Goal: Information Seeking & Learning: Learn about a topic

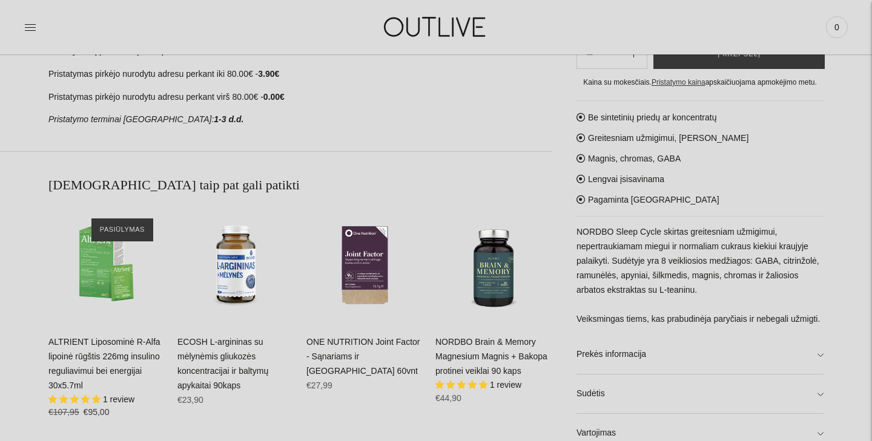
scroll to position [634, 0]
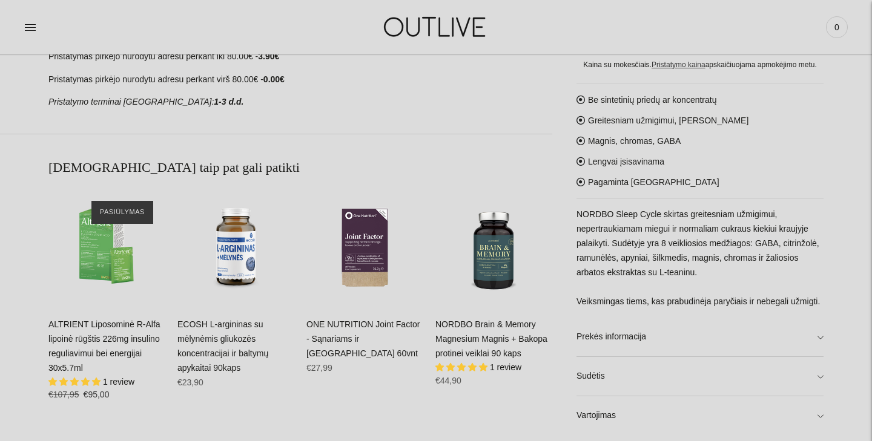
drag, startPoint x: 577, startPoint y: 201, endPoint x: 608, endPoint y: 301, distance: 104.5
click at [608, 301] on p "NORDBO Sleep Cycle skirtas greitesniam užmigimui, nepertraukiamam miegui ir nor…" at bounding box center [699, 259] width 247 height 102
copy p "NORDBO Sleep Cycle skirtas greitesniam užmigimui, nepertraukiamam miegui ir nor…"
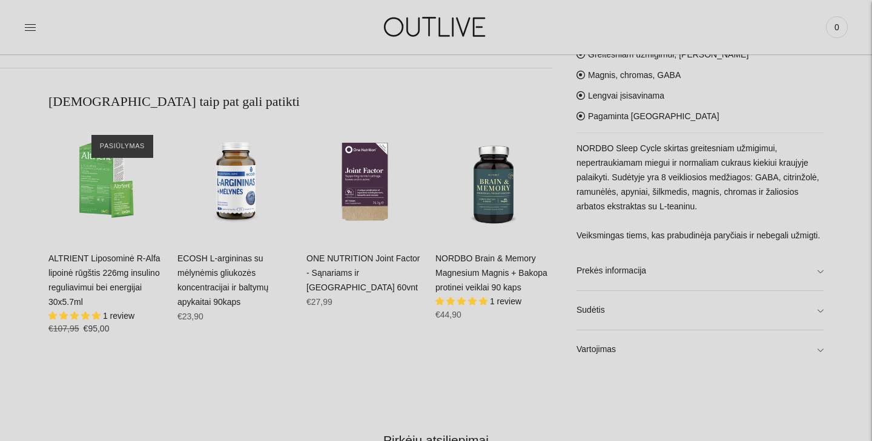
scroll to position [706, 0]
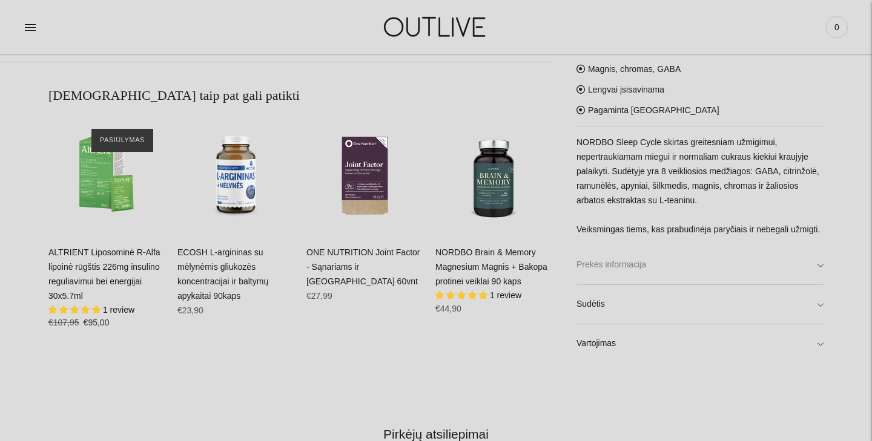
click at [631, 271] on link "Prekės informacija" at bounding box center [699, 265] width 247 height 39
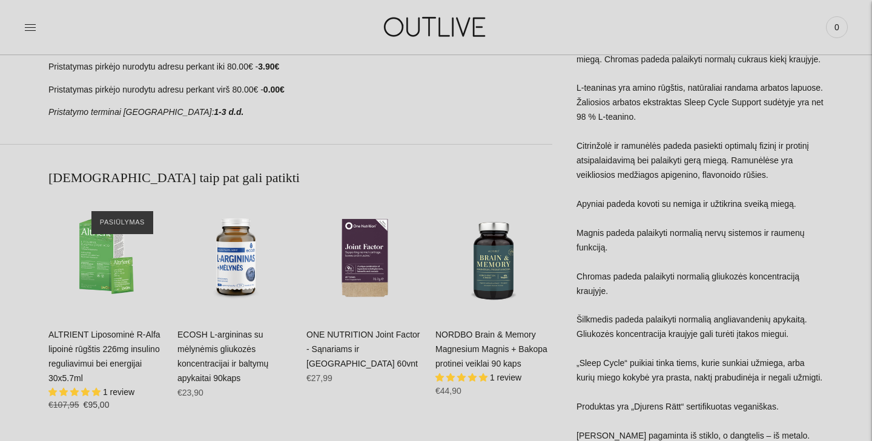
scroll to position [634, 0]
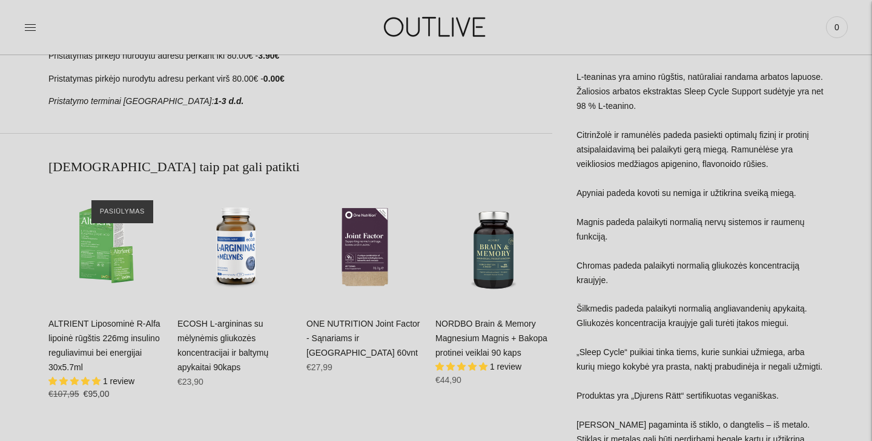
drag, startPoint x: 609, startPoint y: 366, endPoint x: 574, endPoint y: 341, distance: 43.0
click at [574, 341] on div "**********" at bounding box center [687, 37] width 271 height 1088
copy div "„Sleep Cycle“ puikiai tinka tiems, kurie sunkiai užmiega, arba kurių miego koky…"
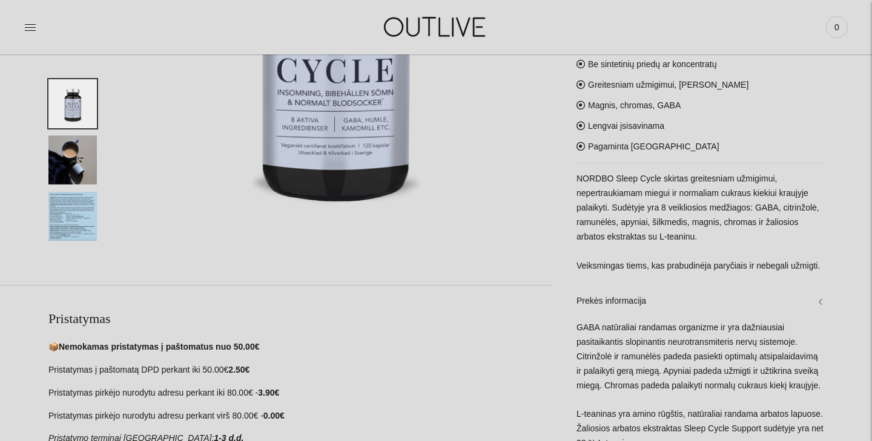
scroll to position [260, 0]
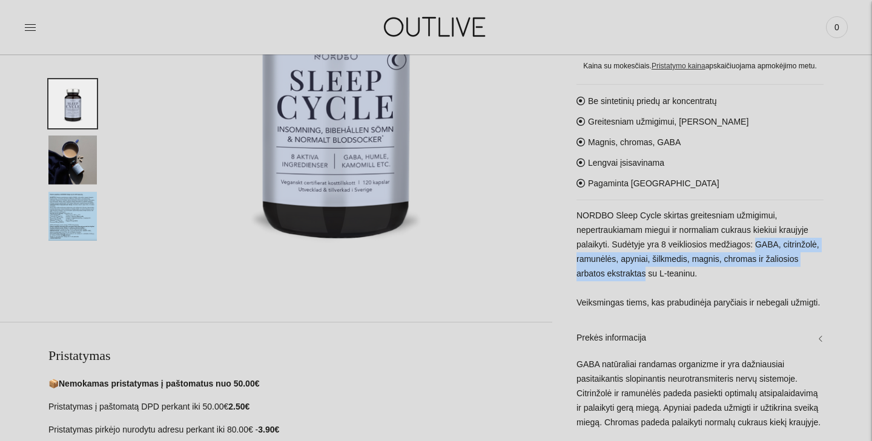
drag, startPoint x: 762, startPoint y: 200, endPoint x: 684, endPoint y: 232, distance: 84.4
click at [684, 232] on p "NORDBO Sleep Cycle skirtas greitesniam užmigimui, nepertraukiamam miegui ir nor…" at bounding box center [699, 260] width 247 height 102
copy p "GABA, citrinžolė, ramunėlės, apyniai, šilkmedis, magnis, chromas ir žaliosios a…"
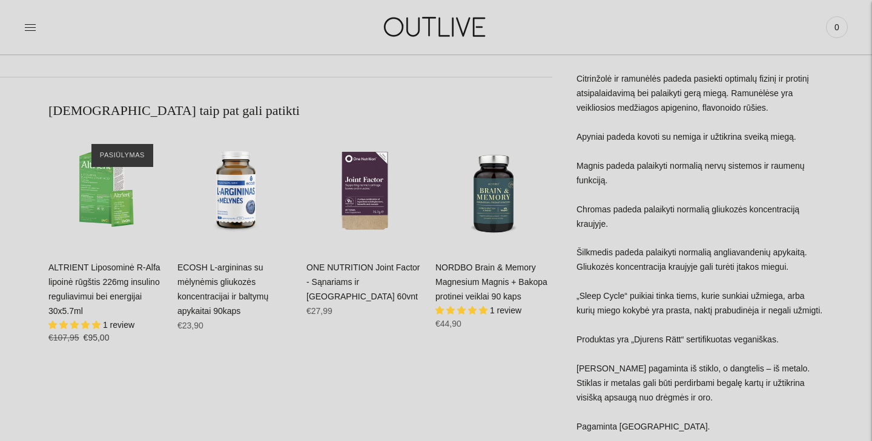
scroll to position [693, 0]
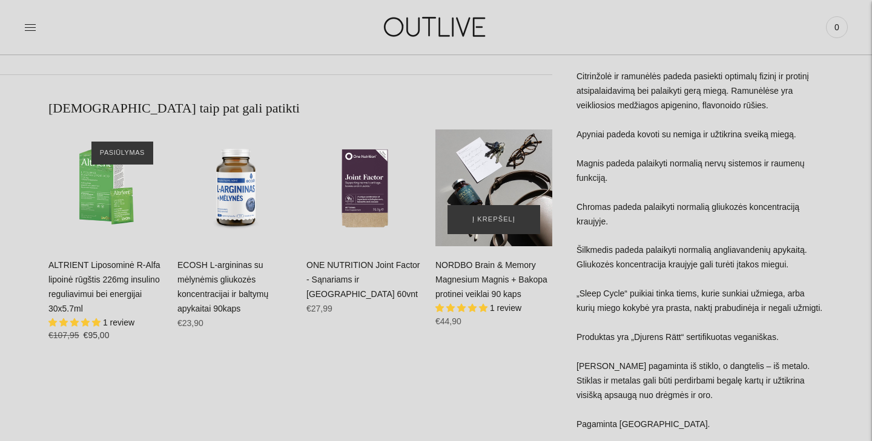
click at [501, 184] on div "NORDBO Brain & Memory Magnesium Magnis + Bakopa protinei veiklai 90 kaps\a" at bounding box center [493, 188] width 117 height 117
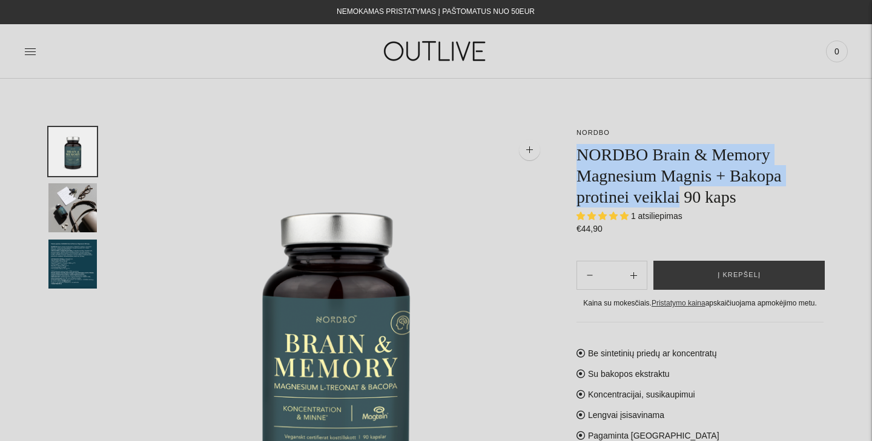
drag, startPoint x: 689, startPoint y: 200, endPoint x: 574, endPoint y: 154, distance: 124.2
copy h1 "NORDBO Brain & Memory Magnesium Magnis + Bakopa protinei veiklai"
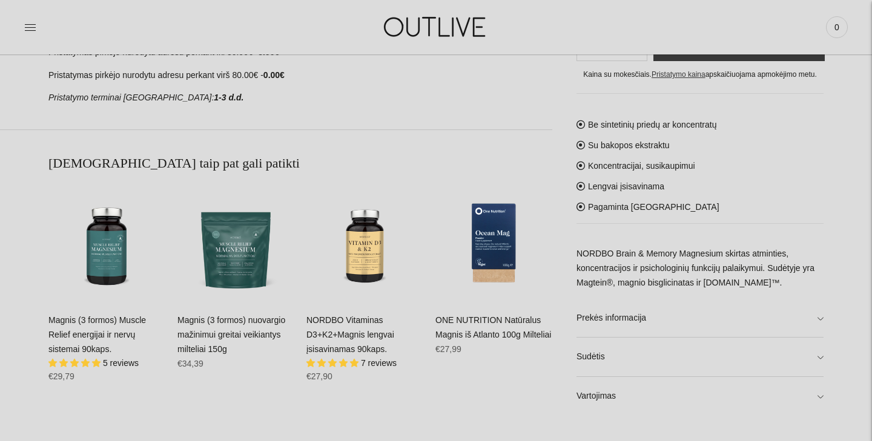
scroll to position [641, 0]
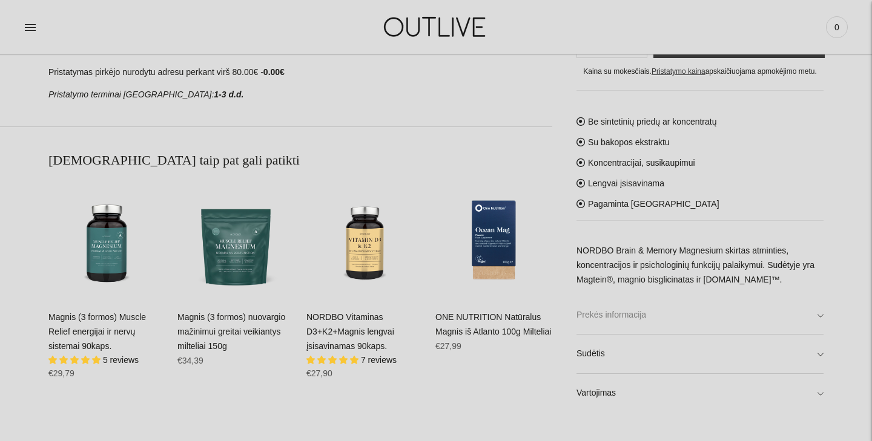
click at [731, 318] on link "Prekės informacija" at bounding box center [699, 315] width 247 height 39
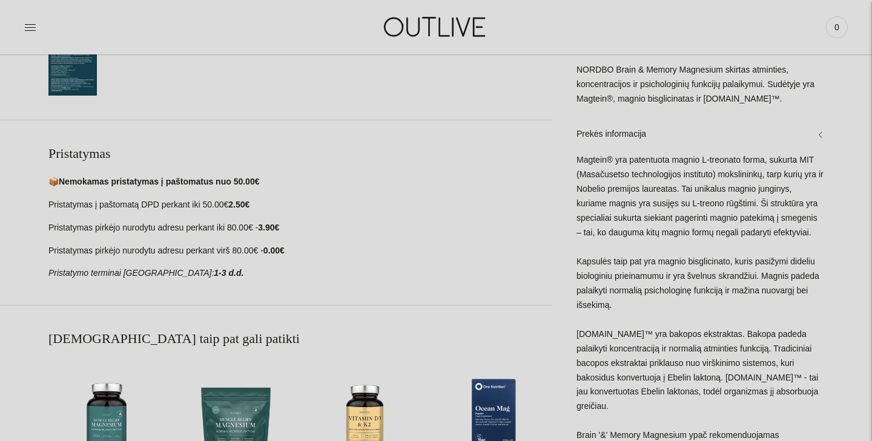
scroll to position [451, 0]
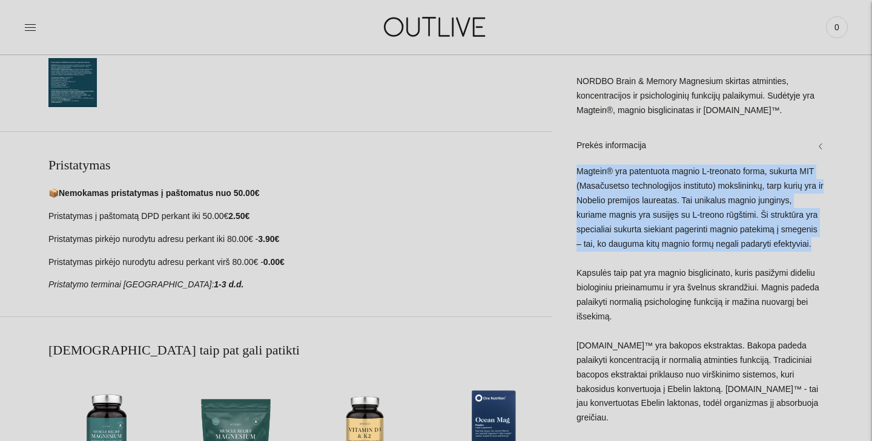
drag, startPoint x: 577, startPoint y: 172, endPoint x: 616, endPoint y: 258, distance: 94.3
click at [616, 258] on div "Magtein® yra patentuota magnio L-treonato forma, sukurta MIT (Masačusetso techn…" at bounding box center [699, 345] width 247 height 360
copy div "Magtein® yra patentuota magnio L-treonato forma, sukurta MIT (Masačusetso techn…"
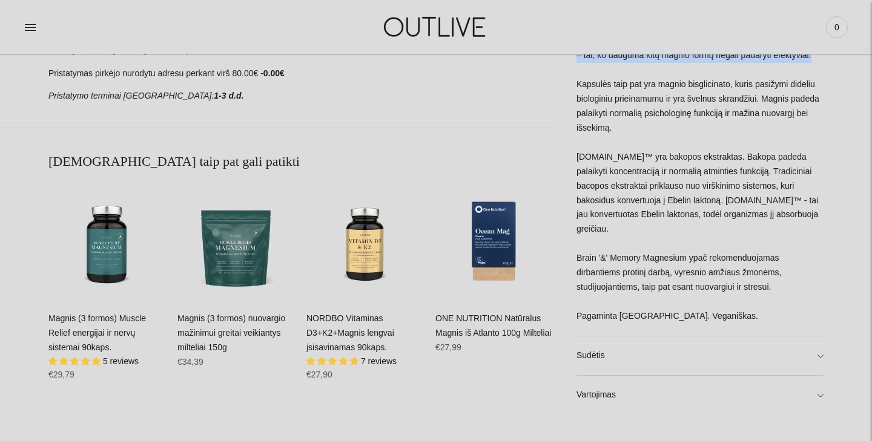
scroll to position [641, 0]
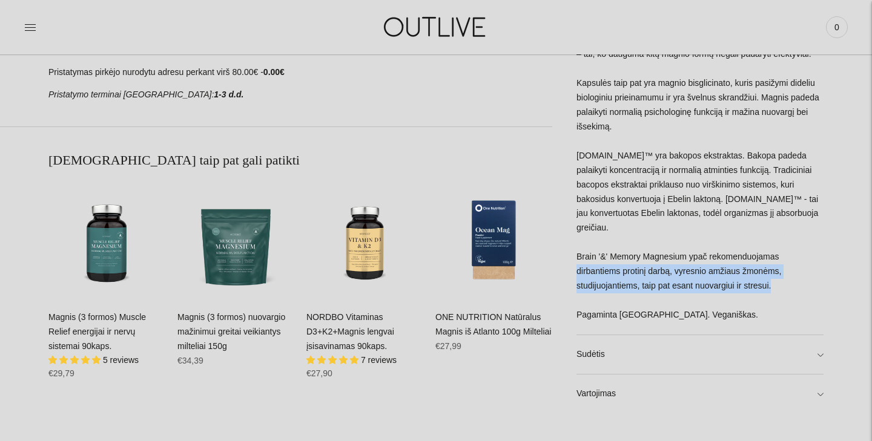
drag, startPoint x: 577, startPoint y: 271, endPoint x: 800, endPoint y: 287, distance: 224.0
click at [800, 287] on div "Magtein® yra patentuota magnio L-treonato forma, sukurta MIT (Masačusetso techn…" at bounding box center [699, 155] width 247 height 360
copy div "dirbantiems protinį darbą, vyresnio amžiaus žmonėms, studijuojantiems, taip pat…"
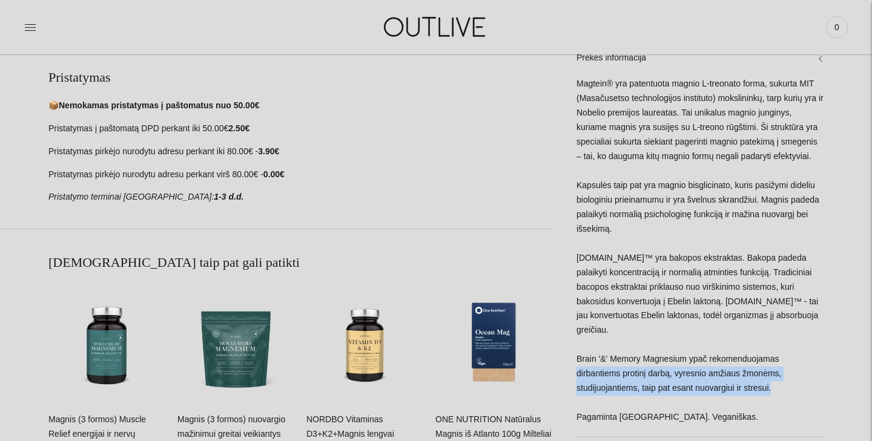
scroll to position [656, 0]
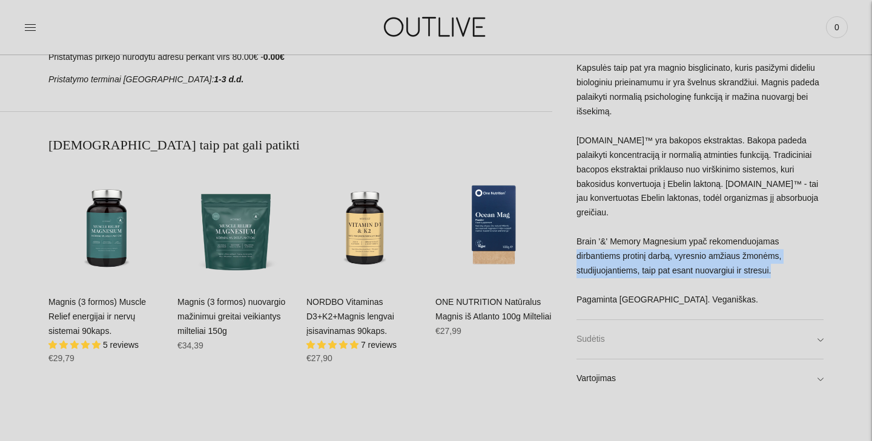
click at [633, 339] on link "Sudėtis" at bounding box center [699, 339] width 247 height 39
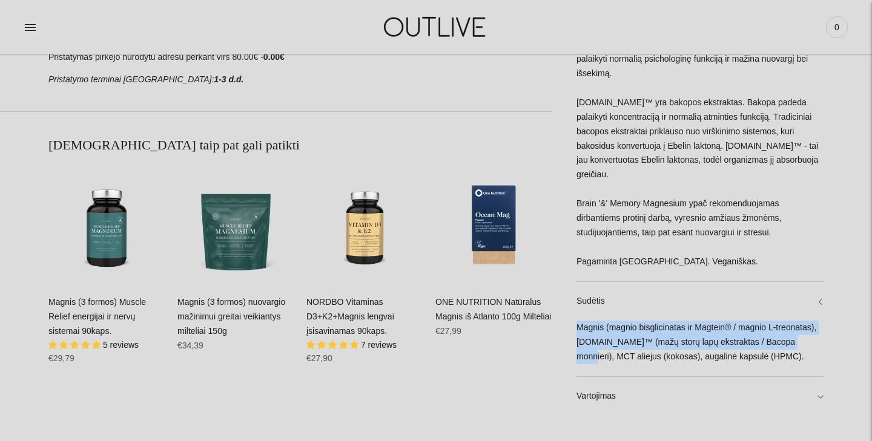
drag, startPoint x: 576, startPoint y: 327, endPoint x: 614, endPoint y: 357, distance: 48.3
click at [614, 357] on div "Magnis (magnio bisglicinatas ir Magtein® / magnio L-treonatas), Ebel.One™ (mažų…" at bounding box center [699, 349] width 247 height 56
copy div "Magnis (magnio bisglicinatas ir Magtein® / magnio L-treonatas), Ebel.One™ (mažų…"
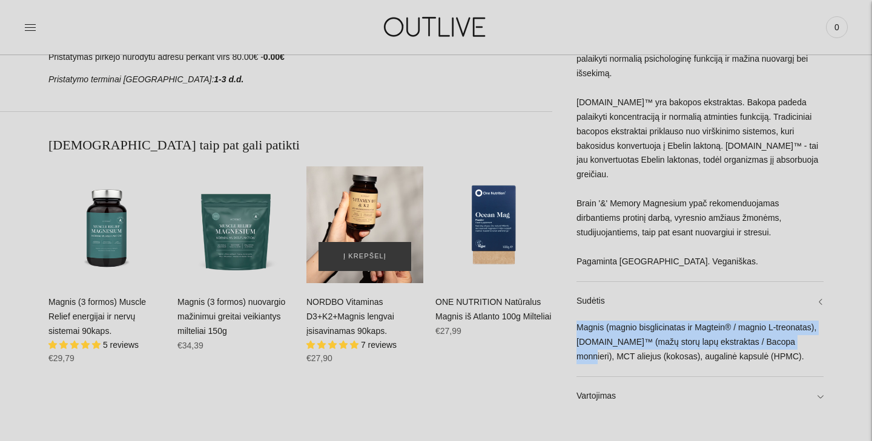
click at [356, 221] on div "NORDBO Vitaminas D3+K2+Magnis lengvai įsisavinamas 90kaps.\a" at bounding box center [364, 224] width 117 height 117
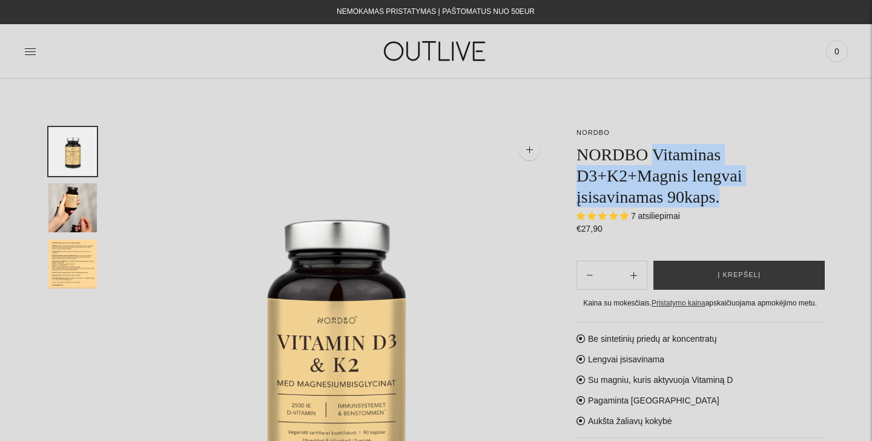
drag, startPoint x: 660, startPoint y: 151, endPoint x: 739, endPoint y: 201, distance: 93.9
click at [739, 201] on h1 "NORDBO Vitaminas D3+K2+Magnis lengvai įsisavinamas 90kaps." at bounding box center [699, 176] width 247 height 64
copy h1 "Vitaminas D3+K2+Magnis lengvai įsisavinamas 90kaps."
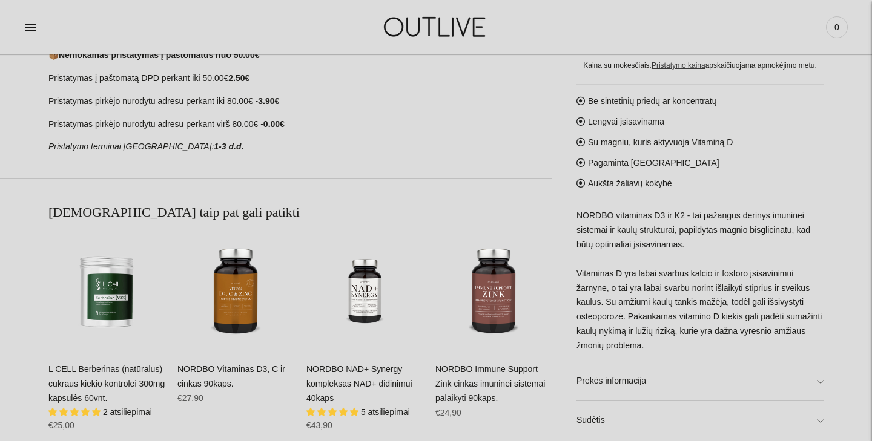
scroll to position [615, 0]
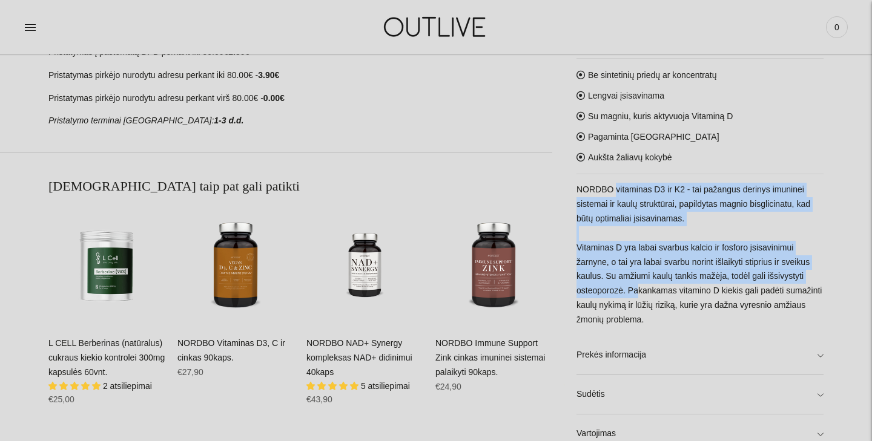
drag, startPoint x: 615, startPoint y: 189, endPoint x: 628, endPoint y: 289, distance: 100.7
click at [628, 289] on p "NORDBO vitaminas D3 ir K2 - tai pažangus derinys imuninei sistemai ir kaulų str…" at bounding box center [699, 255] width 247 height 145
copy p "vitaminas D3 ir K2 - tai pažangus derinys imuninei sistemai ir kaulų struktūrai…"
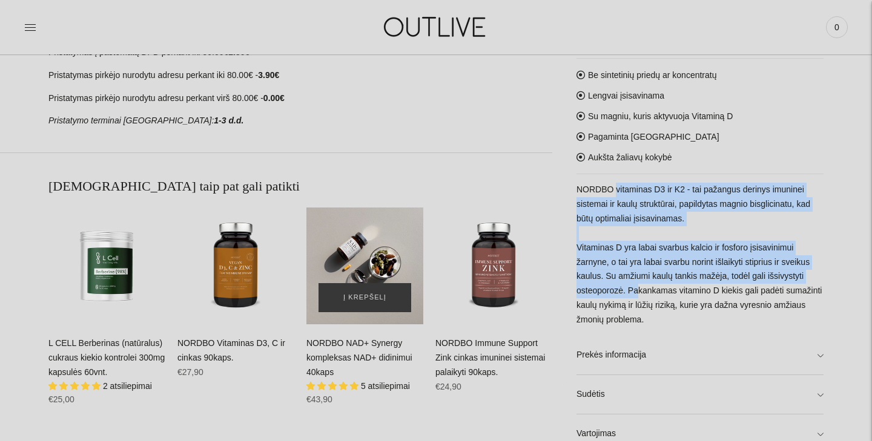
click at [361, 261] on div "NORDBO NAD+ Synergy kompleksas NAD+ didinimui 40kaps\a" at bounding box center [364, 266] width 117 height 117
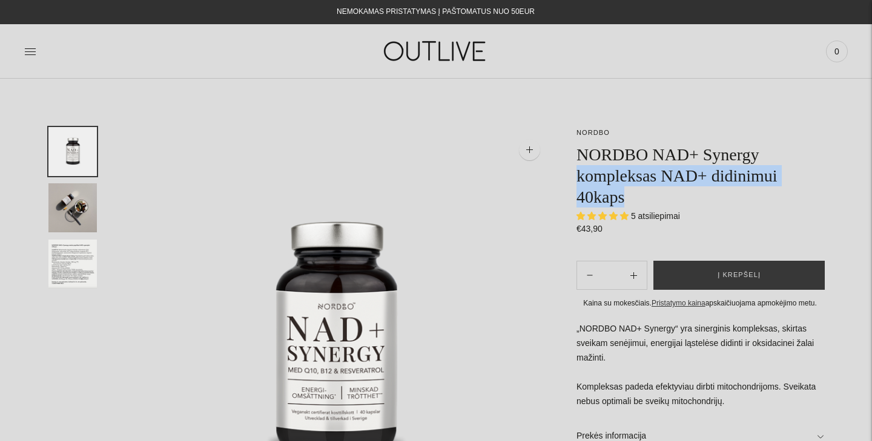
drag, startPoint x: 576, startPoint y: 176, endPoint x: 645, endPoint y: 195, distance: 70.9
click at [645, 195] on h1 "NORDBO NAD+ Synergy kompleksas NAD+ didinimui 40kaps" at bounding box center [699, 176] width 247 height 64
copy h1 "kompleksas NAD+ didinimui 40kaps"
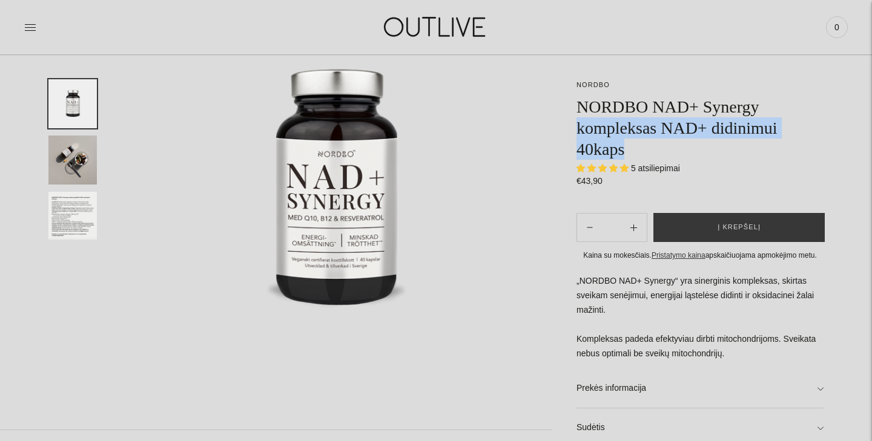
scroll to position [158, 0]
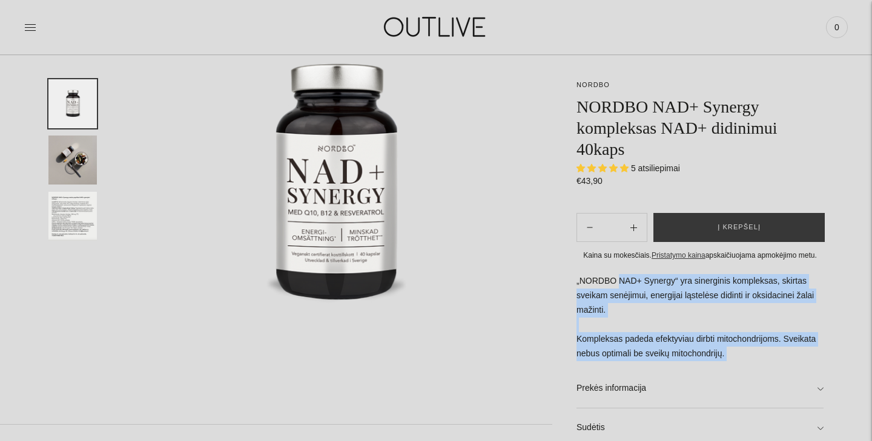
drag, startPoint x: 620, startPoint y: 291, endPoint x: 767, endPoint y: 373, distance: 169.1
click at [767, 373] on div "„NORDBO NAD+ Synergy“ yra sinerginis kompleksas, skirtas sveikam senėjimui, ene…" at bounding box center [699, 380] width 247 height 212
copy div "NAD+ Synergy“ yra sinerginis kompleksas, skirtas sveikam senėjimui, energijai l…"
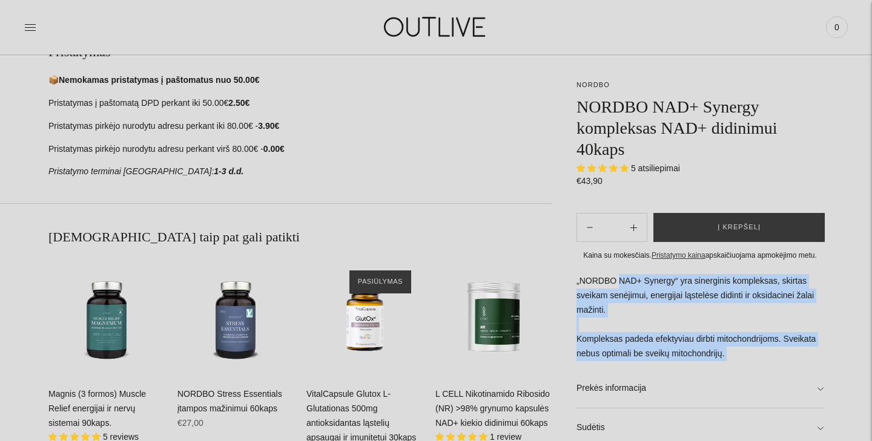
scroll to position [610, 0]
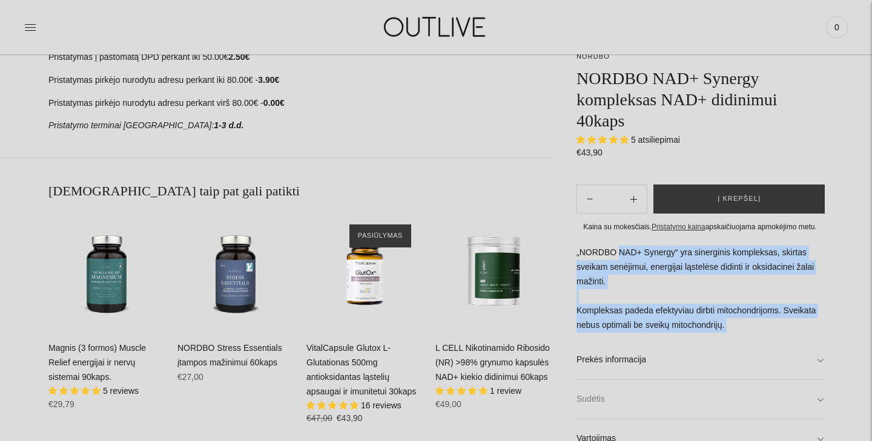
click at [629, 396] on link "Sudėtis" at bounding box center [699, 399] width 247 height 39
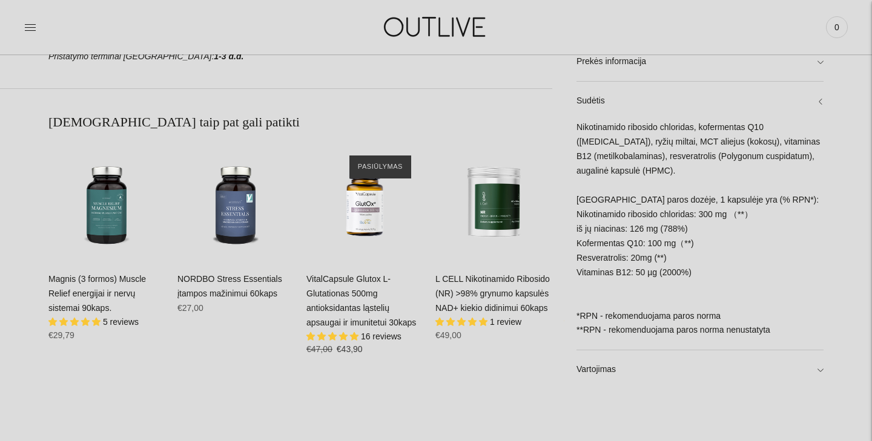
scroll to position [686, 0]
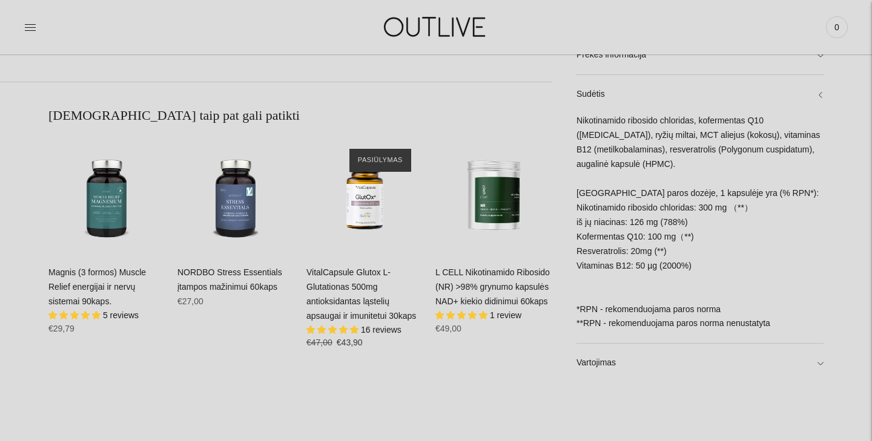
drag, startPoint x: 577, startPoint y: 206, endPoint x: 702, endPoint y: 265, distance: 138.1
click at [702, 265] on div "Nikotinamido ribosido chloridas, kofermentas Q10 ([MEDICAL_DATA]), ryžių miltai…" at bounding box center [699, 228] width 247 height 229
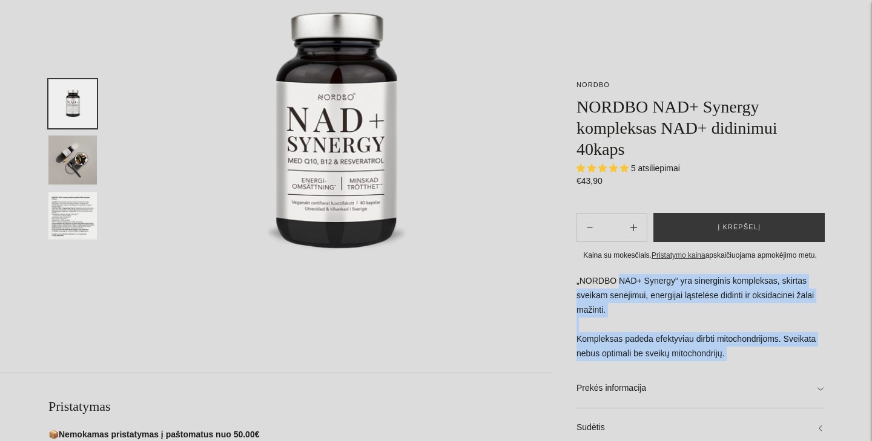
scroll to position [0, 0]
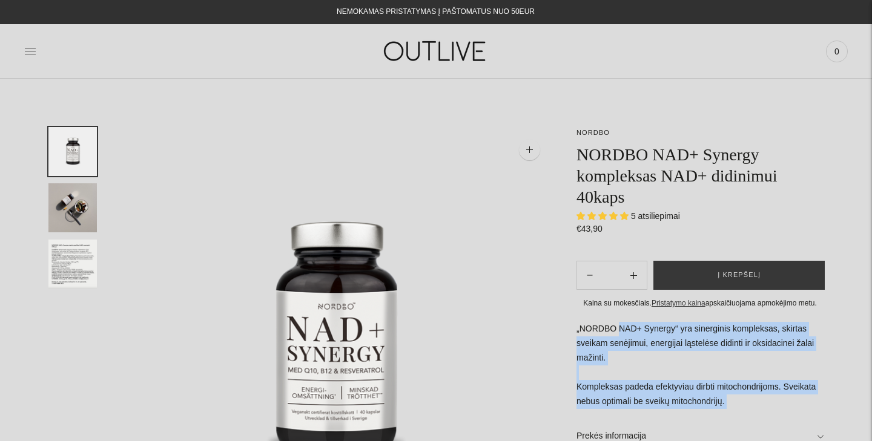
click at [30, 51] on icon at bounding box center [30, 51] width 11 height 6
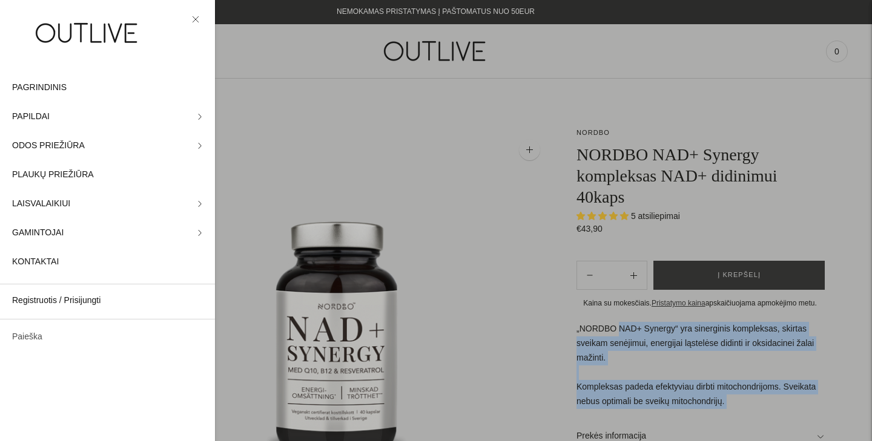
click at [41, 334] on link "Paieška" at bounding box center [107, 337] width 215 height 29
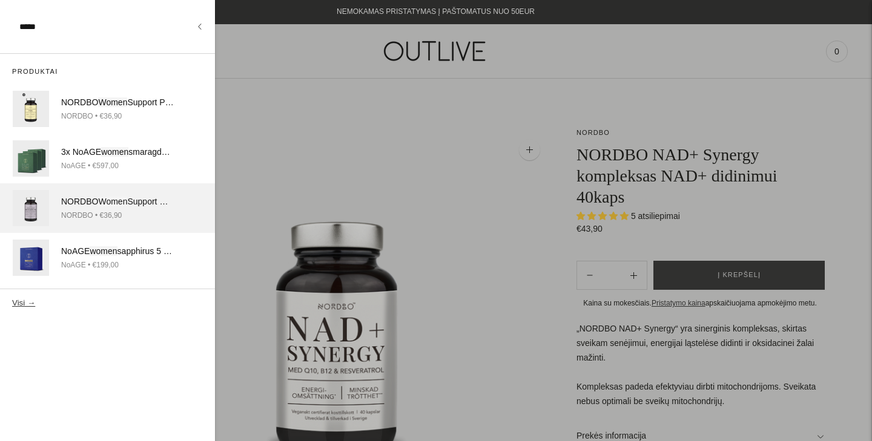
type input "*****"
click at [123, 205] on span "Women" at bounding box center [112, 202] width 29 height 10
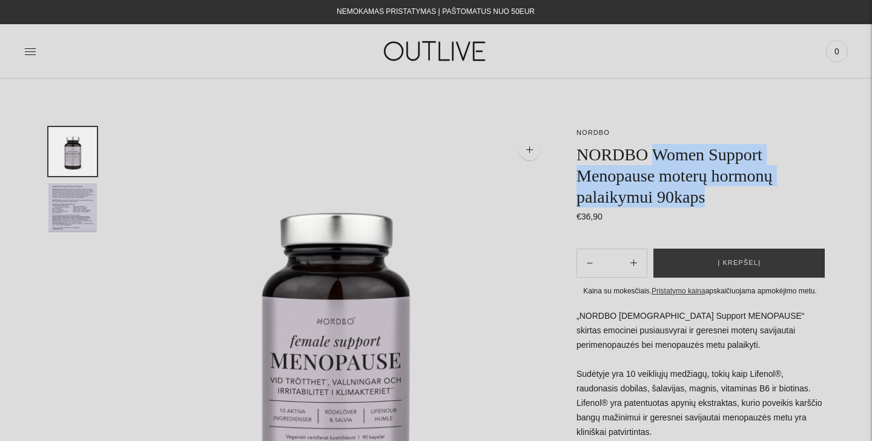
drag, startPoint x: 658, startPoint y: 150, endPoint x: 716, endPoint y: 198, distance: 74.8
click at [716, 198] on h1 "NORDBO Women Support Menopause moterų hormonų palaikymui 90kaps" at bounding box center [699, 176] width 247 height 64
copy h1 "Women Support Menopause moterų hormonų palaikymui 90kaps"
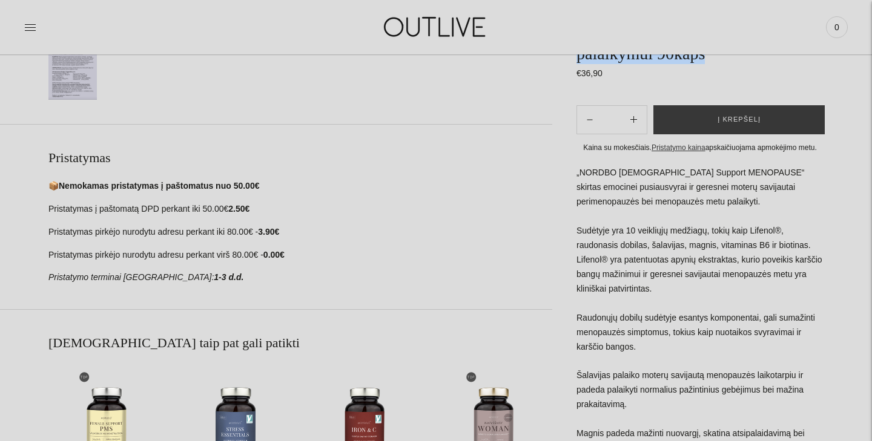
scroll to position [459, 0]
drag, startPoint x: 620, startPoint y: 172, endPoint x: 719, endPoint y: 287, distance: 151.4
click at [719, 287] on p "„NORDBO [DEMOGRAPHIC_DATA] Support MENOPAUSE“ skirtas emocinei pusiausvyrai ir …" at bounding box center [699, 317] width 247 height 304
copy p "[DEMOGRAPHIC_DATA] Support MENOPAUSE“ skirtas emocinei pusiausvyrai ir geresnei…"
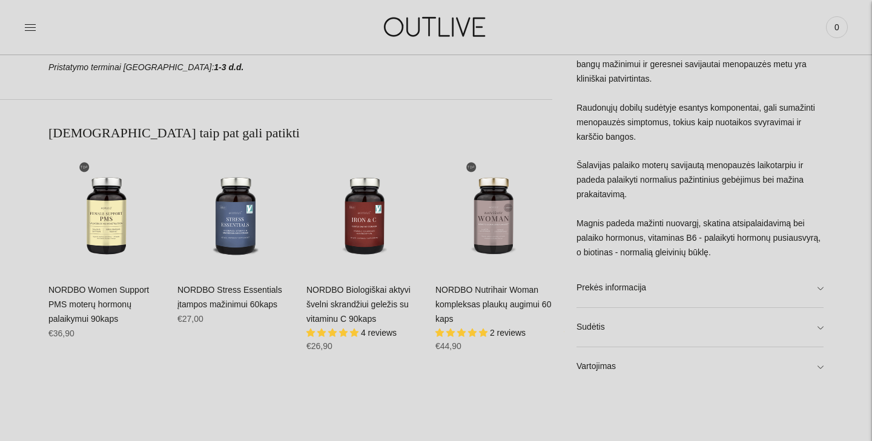
scroll to position [669, 0]
click at [634, 334] on link "Sudėtis" at bounding box center [699, 326] width 247 height 39
